Goal: Information Seeking & Learning: Learn about a topic

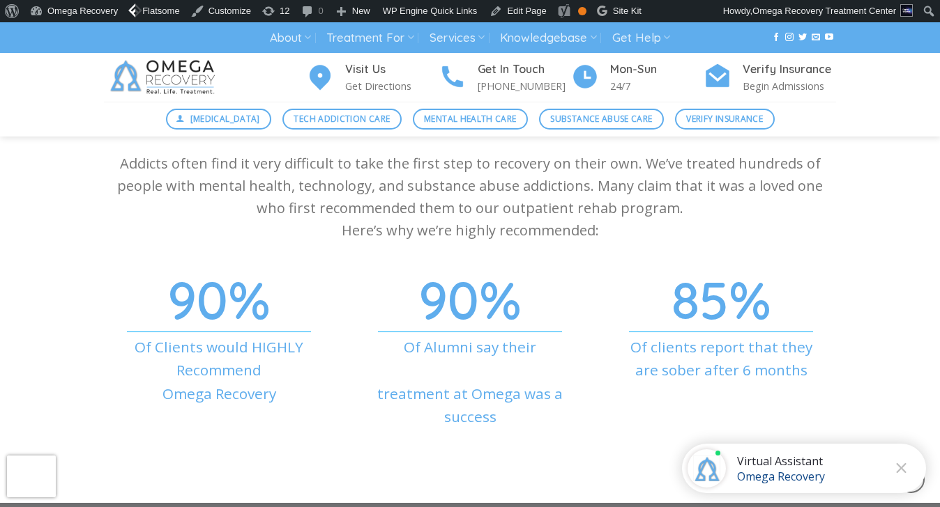
scroll to position [4904, 0]
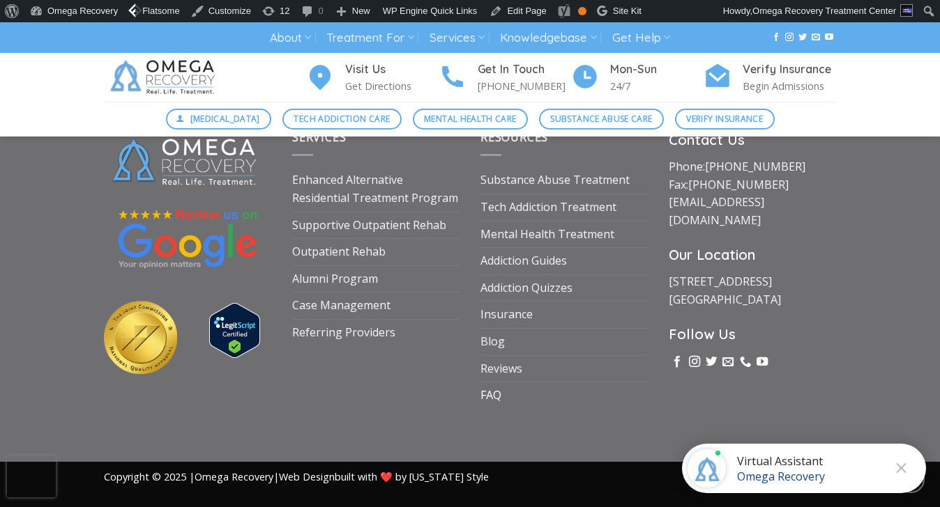
click at [491, 383] on link "FAQ" at bounding box center [490, 396] width 21 height 26
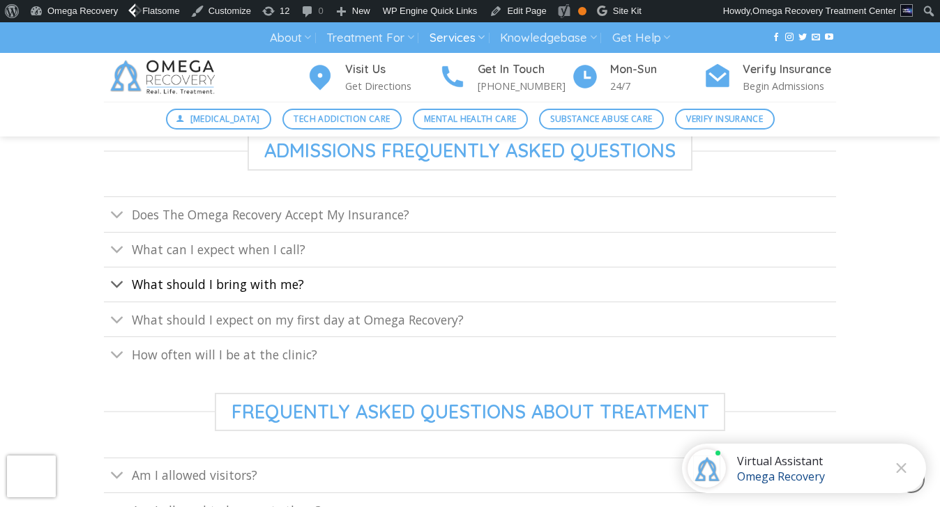
scroll to position [550, 0]
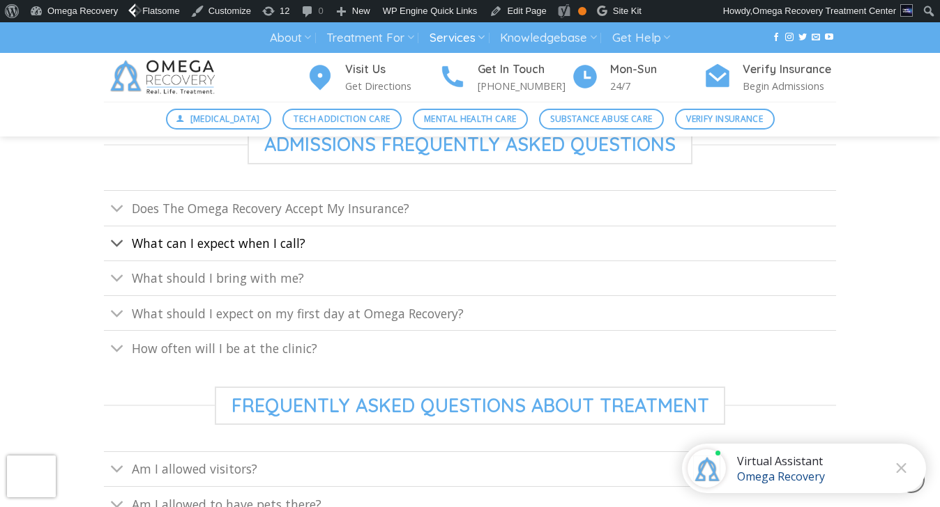
click at [353, 245] on link "What can I expect when I call?" at bounding box center [470, 243] width 732 height 35
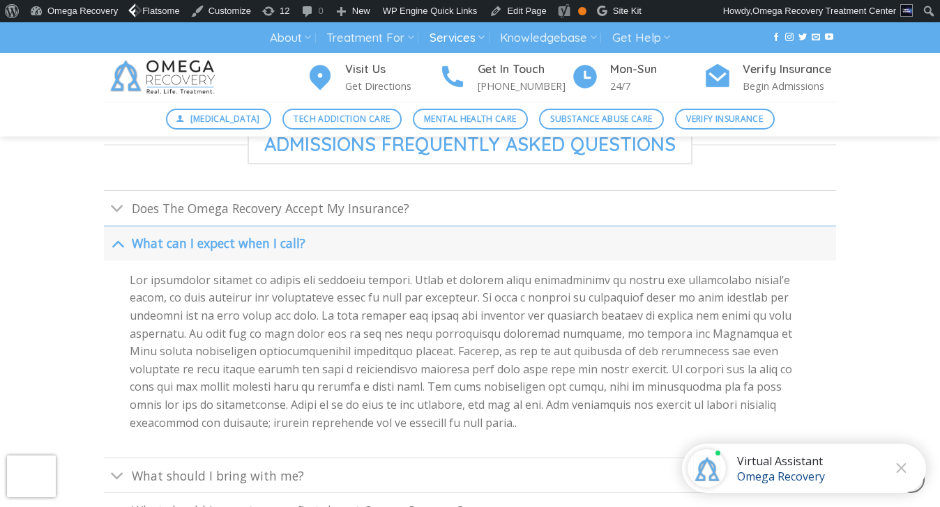
click at [353, 245] on link "What can I expect when I call?" at bounding box center [470, 243] width 732 height 35
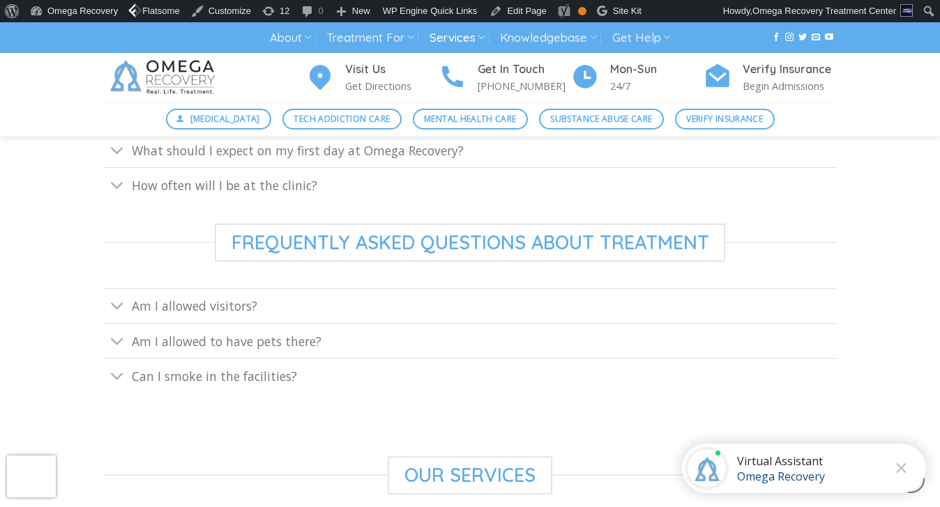
scroll to position [679, 0]
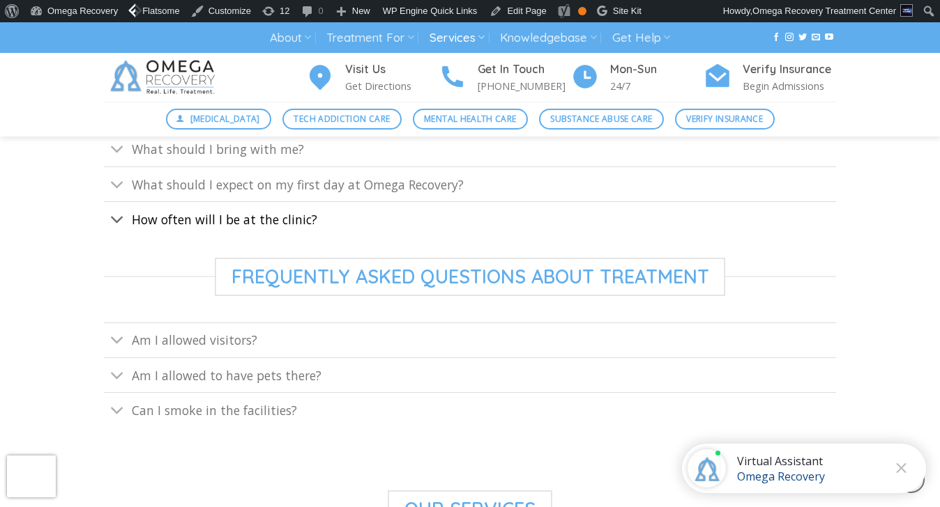
click at [341, 219] on link "How often will I be at the clinic?" at bounding box center [470, 218] width 732 height 35
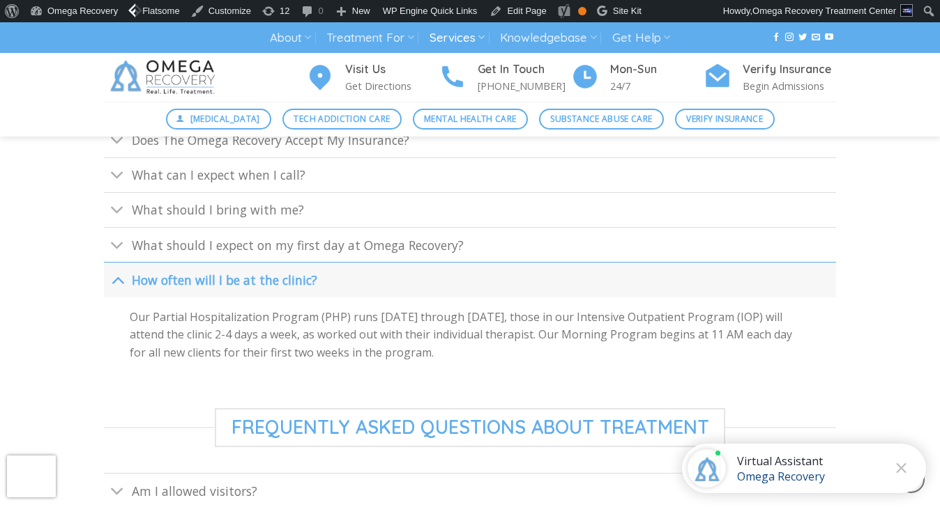
scroll to position [552, 0]
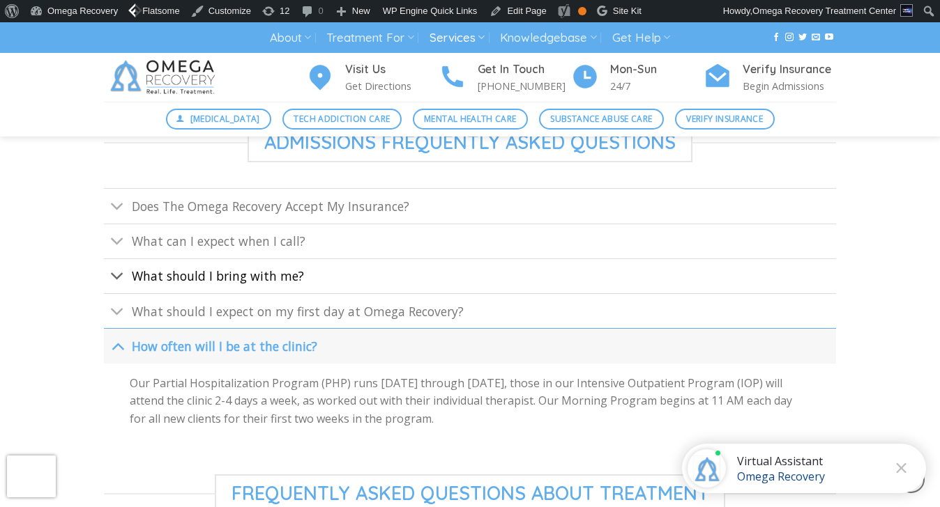
click at [358, 270] on link "What should I bring with me?" at bounding box center [470, 276] width 732 height 35
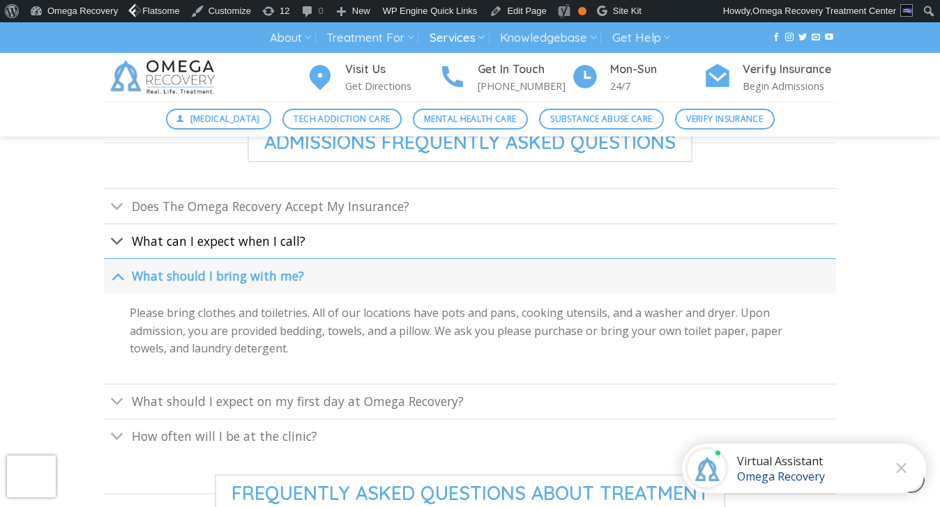
click at [339, 246] on link "What can I expect when I call?" at bounding box center [470, 241] width 732 height 35
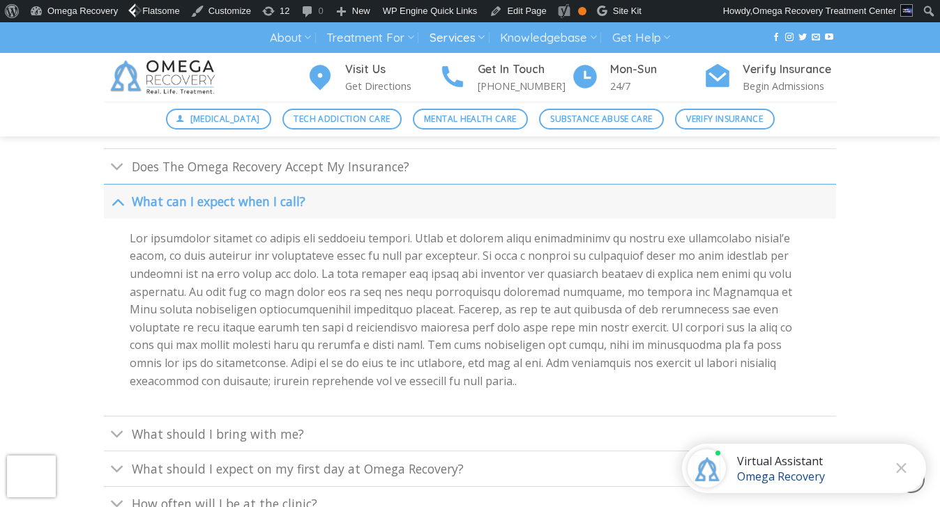
scroll to position [579, 0]
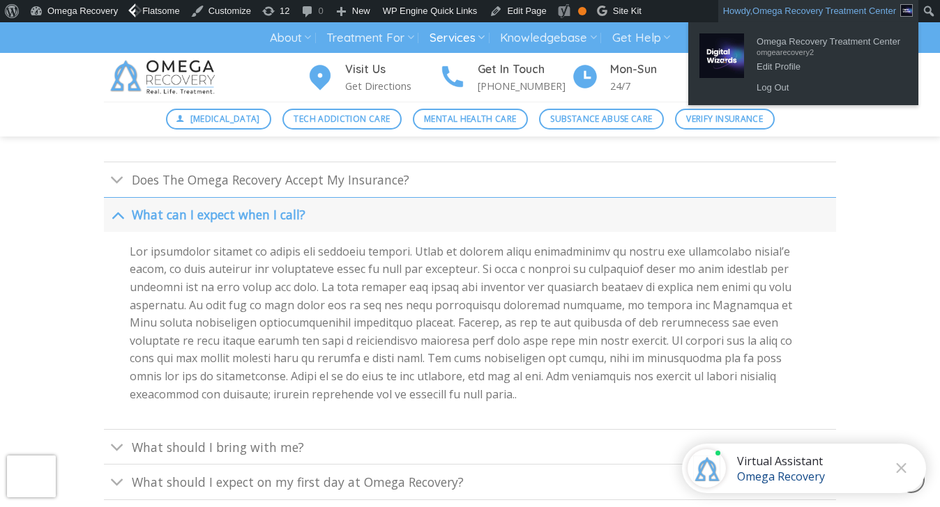
drag, startPoint x: 336, startPoint y: 246, endPoint x: 774, endPoint y: 7, distance: 498.8
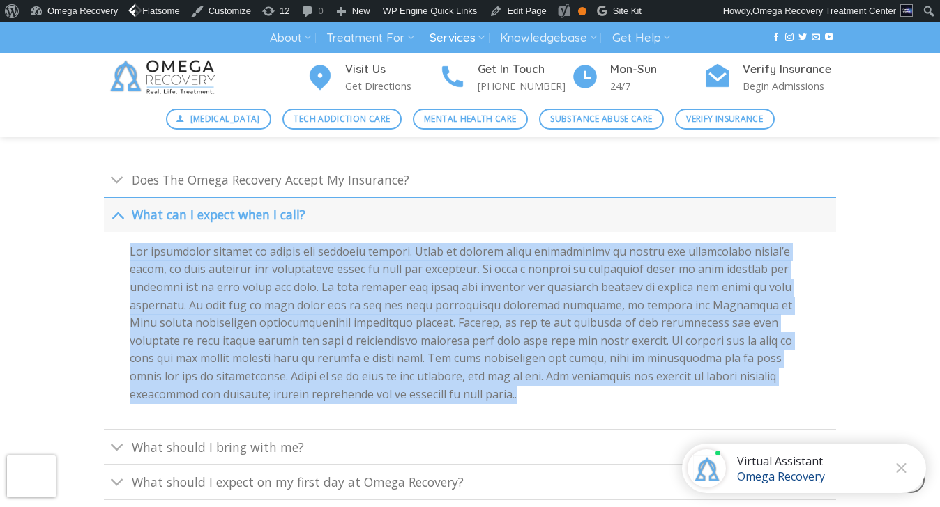
drag, startPoint x: 321, startPoint y: 399, endPoint x: 110, endPoint y: 255, distance: 255.4
click at [109, 255] on div at bounding box center [470, 330] width 732 height 197
copy p "Our admissions process is simple and straight forward. After an initial phone c…"
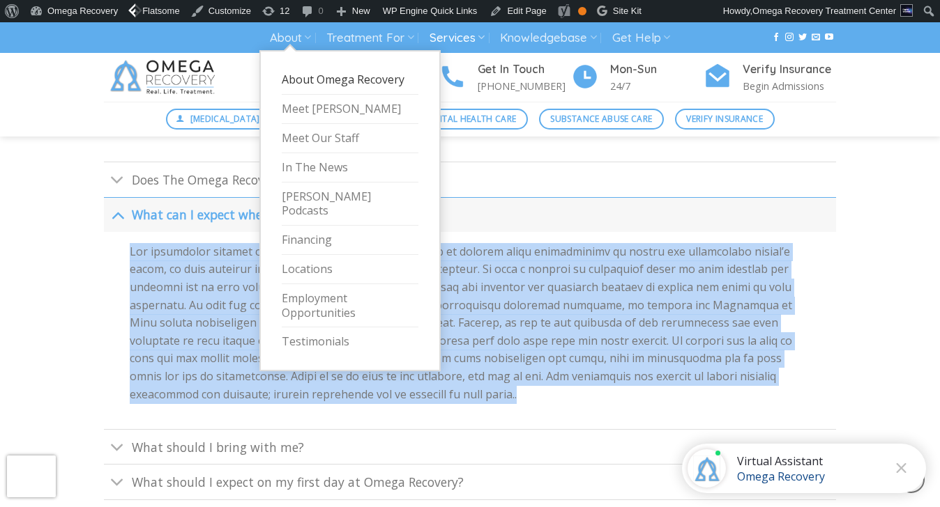
click at [381, 72] on link "About Omega Recovery" at bounding box center [350, 80] width 137 height 29
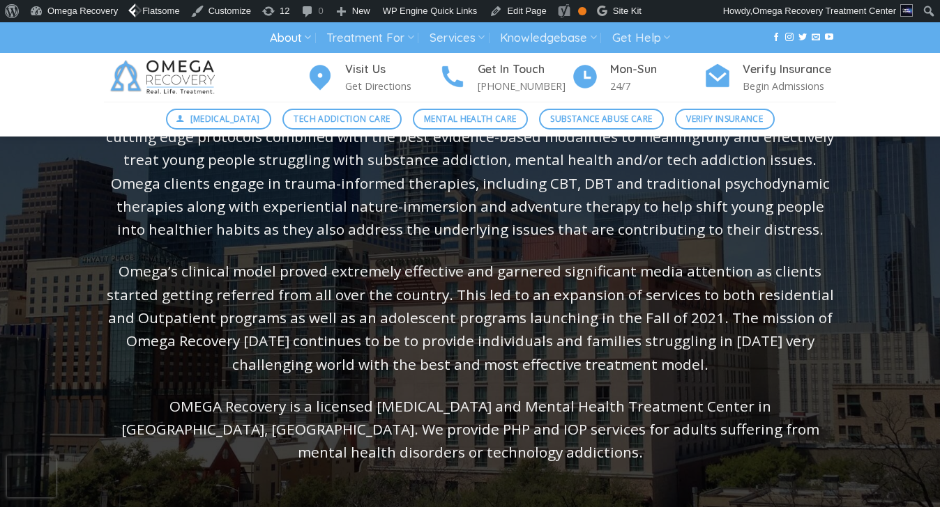
scroll to position [233, 0]
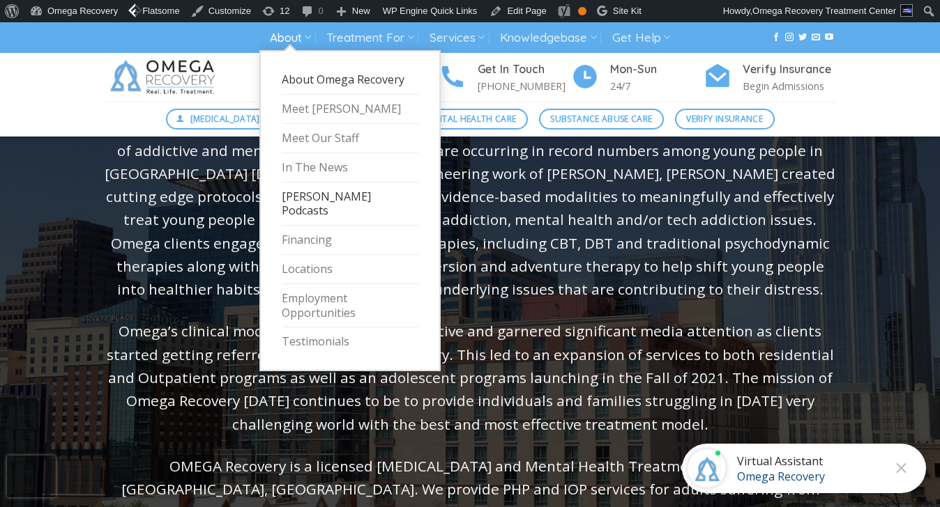
click at [328, 193] on link "[PERSON_NAME] Podcasts" at bounding box center [350, 205] width 137 height 44
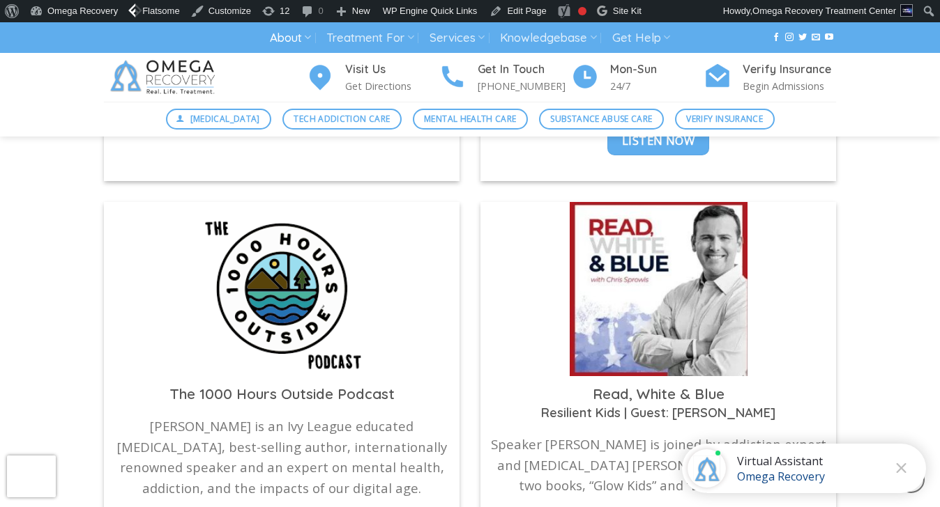
scroll to position [1087, 0]
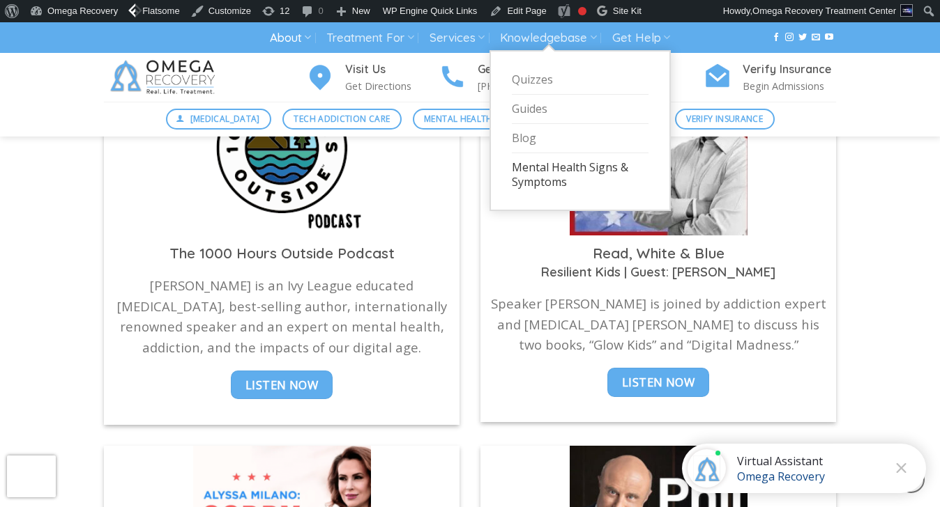
click at [530, 179] on link "Mental Health Signs & Symptoms" at bounding box center [580, 174] width 137 height 43
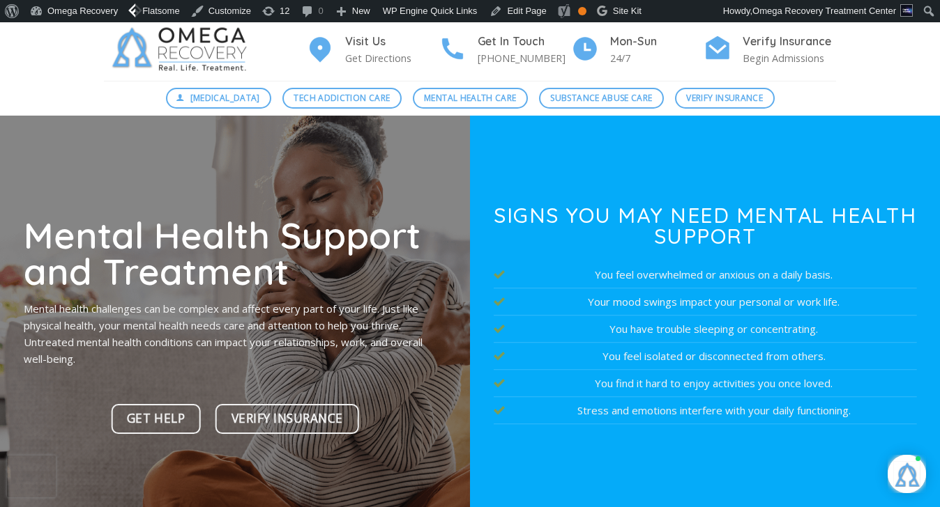
scroll to position [45, 0]
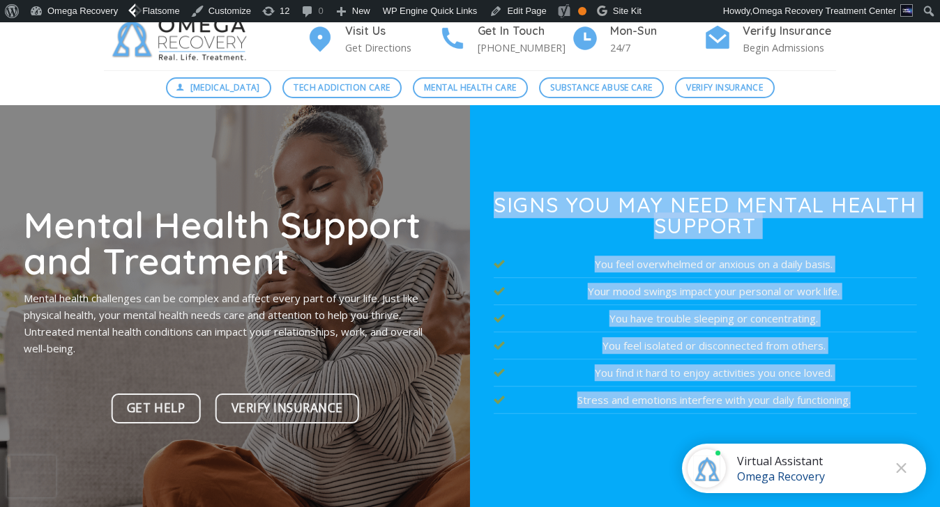
drag, startPoint x: 871, startPoint y: 410, endPoint x: 484, endPoint y: 194, distance: 442.5
click at [484, 194] on div "Signs You May Need Mental Health Support You feel overwhelmed or anxious on a d…" at bounding box center [705, 314] width 470 height 418
copy div "Signs You May Need Mental Health Support You feel overwhelmed or anxious on a d…"
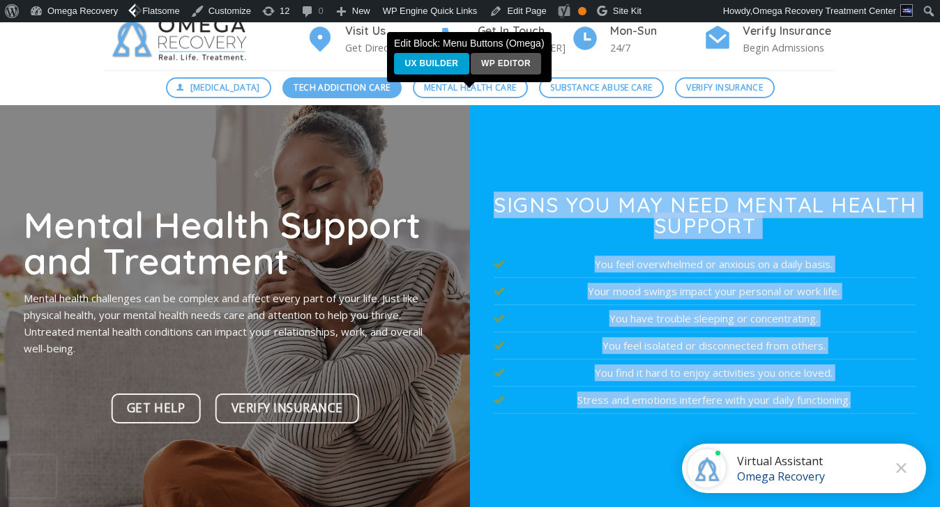
scroll to position [0, 0]
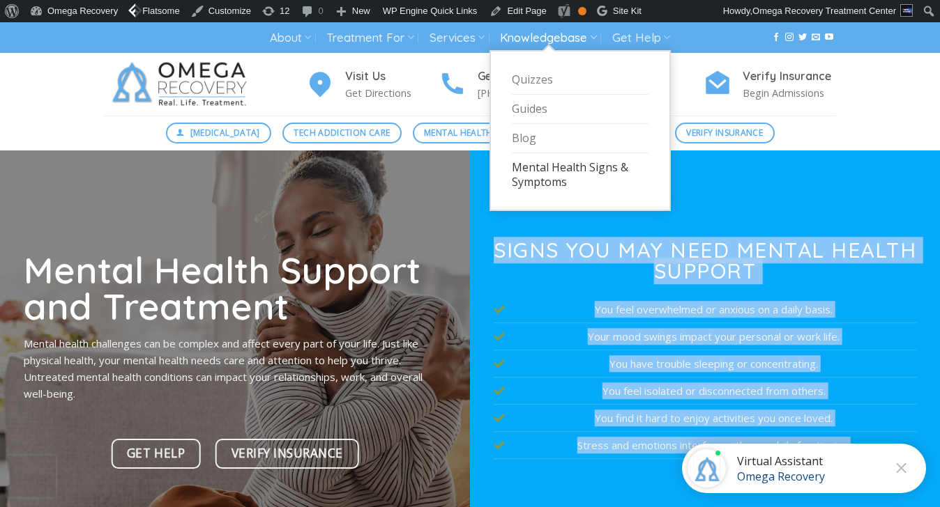
click at [533, 185] on link "Mental Health Signs & Symptoms" at bounding box center [580, 174] width 137 height 43
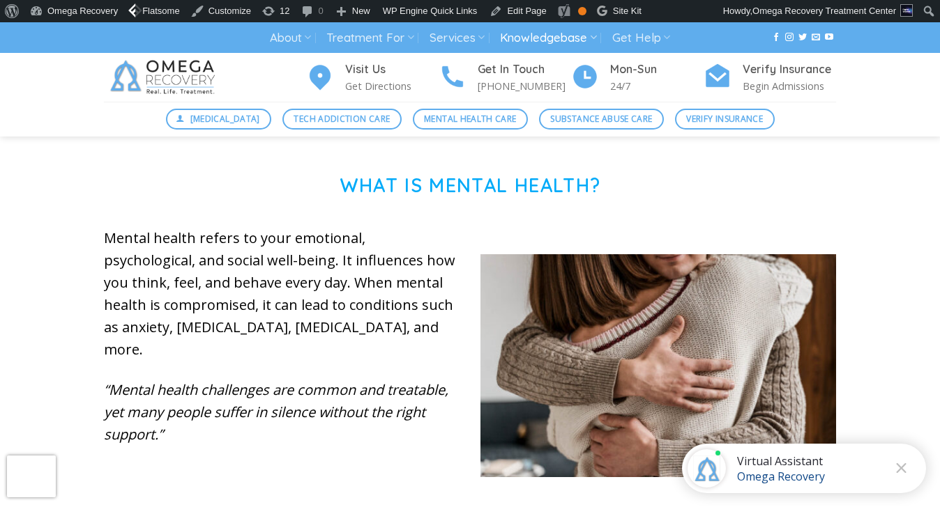
scroll to position [438, 0]
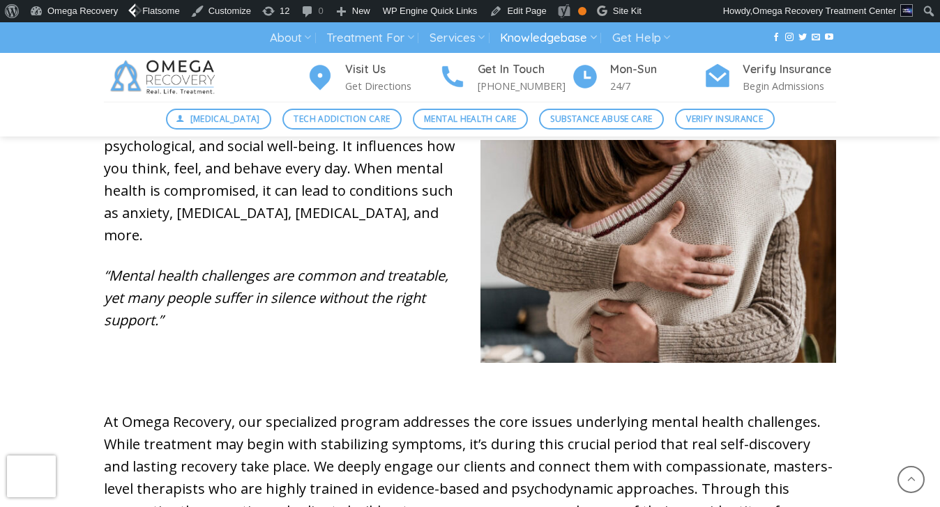
scroll to position [567, 0]
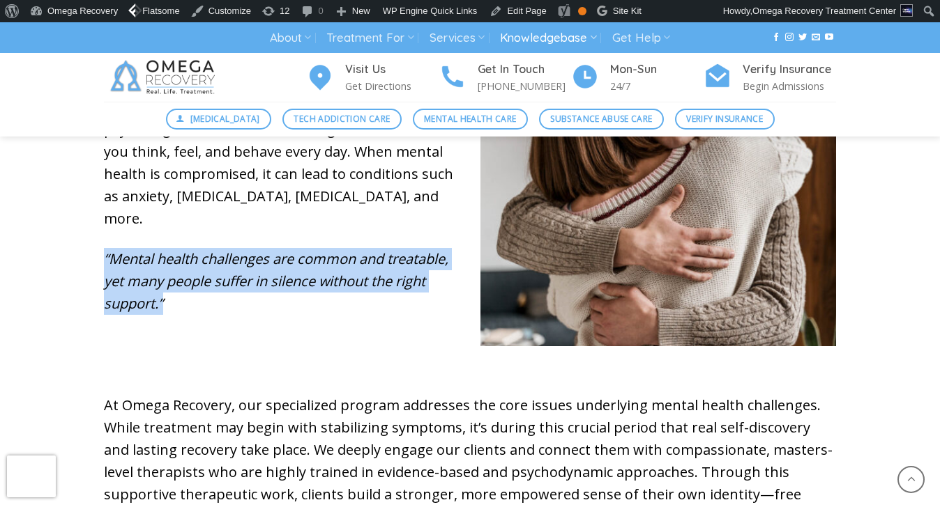
drag, startPoint x: 210, startPoint y: 282, endPoint x: 100, endPoint y: 236, distance: 118.7
click at [100, 236] on div "Mental health refers to your emotional, psychological, and social well-being. I…" at bounding box center [281, 245] width 376 height 298
copy em "“Mental health challenges are common and treatable, yet many people suffer in s…"
